Goal: Subscribe to service/newsletter

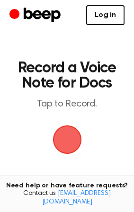
click at [108, 13] on link "Log in" at bounding box center [105, 15] width 38 height 20
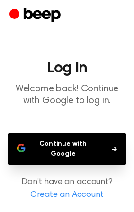
click at [108, 13] on div at bounding box center [66, 15] width 115 height 30
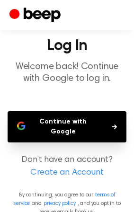
scroll to position [34, 0]
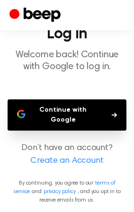
click at [90, 154] on p "Don’t have an account? Create an Account" at bounding box center [67, 155] width 119 height 26
click at [91, 164] on link "Create an Account" at bounding box center [66, 161] width 115 height 13
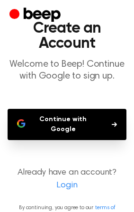
scroll to position [53, 0]
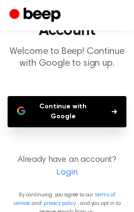
click at [94, 109] on button "Continue with Google" at bounding box center [67, 111] width 119 height 31
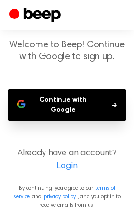
scroll to position [64, 0]
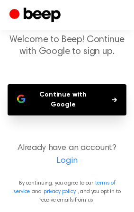
drag, startPoint x: 63, startPoint y: 16, endPoint x: 11, endPoint y: 14, distance: 52.2
click at [11, 14] on div at bounding box center [66, 15] width 115 height 30
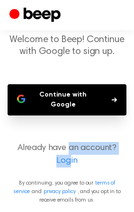
click at [69, 155] on p "Already have an account? Login" at bounding box center [67, 155] width 119 height 26
click at [71, 163] on link "Login" at bounding box center [66, 161] width 115 height 13
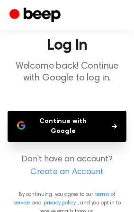
scroll to position [34, 0]
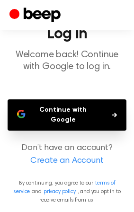
click at [78, 168] on main "Log In Welcome back! Continue with Google to log in. Continue with Google Don’t…" at bounding box center [67, 89] width 134 height 246
click at [83, 160] on link "Create an Account" at bounding box center [66, 161] width 115 height 13
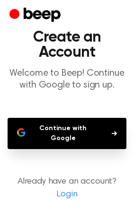
scroll to position [64, 0]
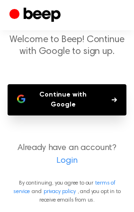
click at [116, 100] on icon "button" at bounding box center [114, 100] width 5 height 5
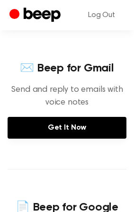
scroll to position [316, 0]
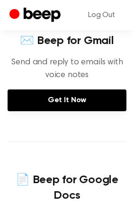
click at [27, 30] on div "Log Out" at bounding box center [66, 15] width 115 height 30
click at [27, 46] on h4 "✉️ Beep for Gmail" at bounding box center [67, 41] width 119 height 16
click at [32, 22] on icon "Beep" at bounding box center [36, 15] width 54 height 18
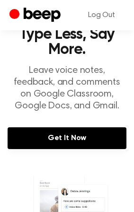
scroll to position [53, 0]
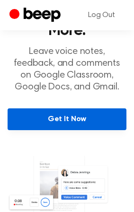
click at [64, 117] on link "Get It Now" at bounding box center [67, 120] width 119 height 22
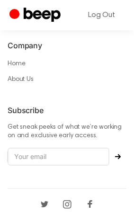
scroll to position [873, 0]
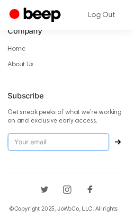
click at [45, 133] on input "email" at bounding box center [59, 142] width 102 height 18
type input "[EMAIL_ADDRESS][DOMAIN_NAME]"
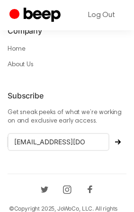
click at [121, 139] on button "Subscribe" at bounding box center [117, 142] width 17 height 6
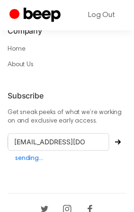
scroll to position [893, 0]
